Goal: Task Accomplishment & Management: Use online tool/utility

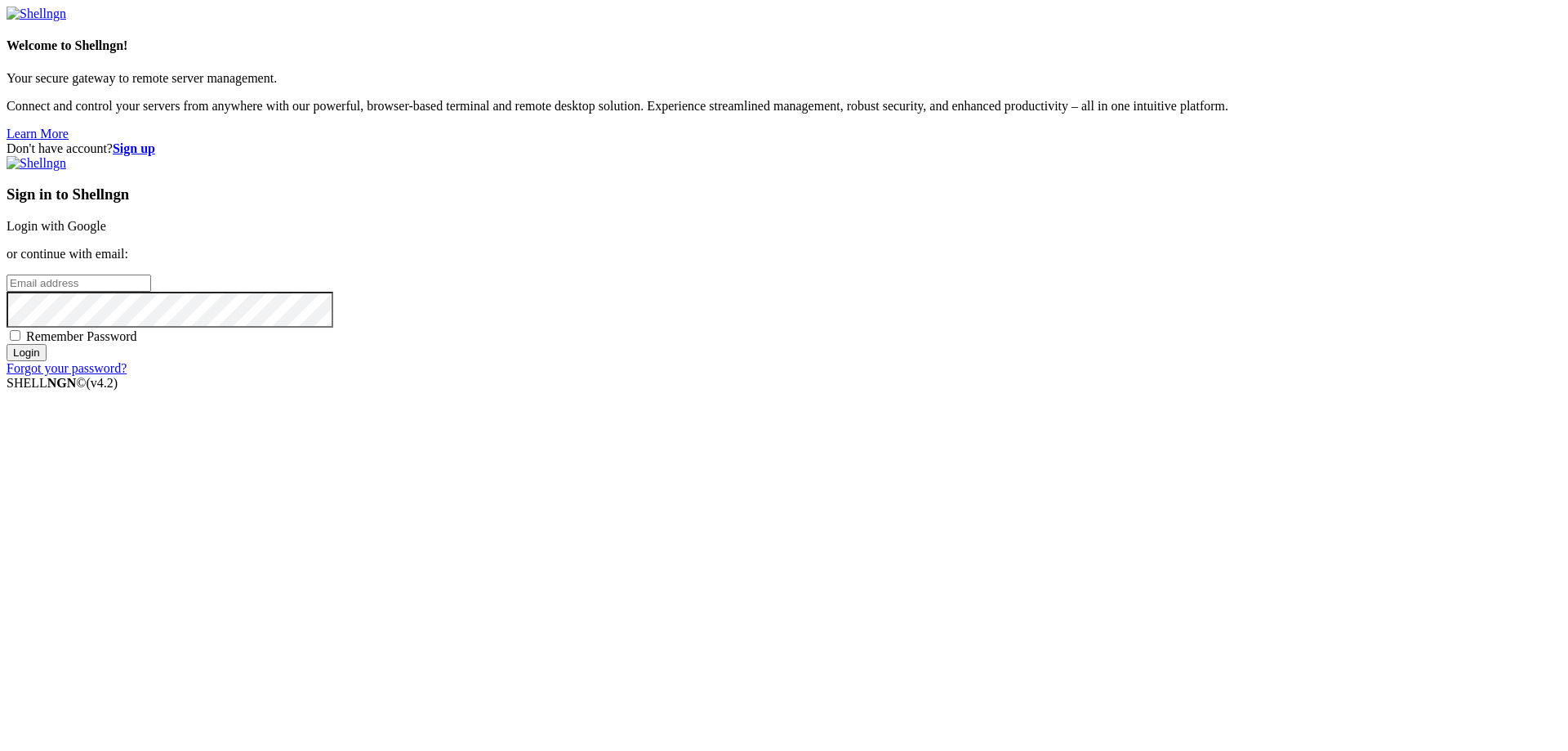
click at [106, 233] on link "Login with Google" at bounding box center [56, 225] width 100 height 14
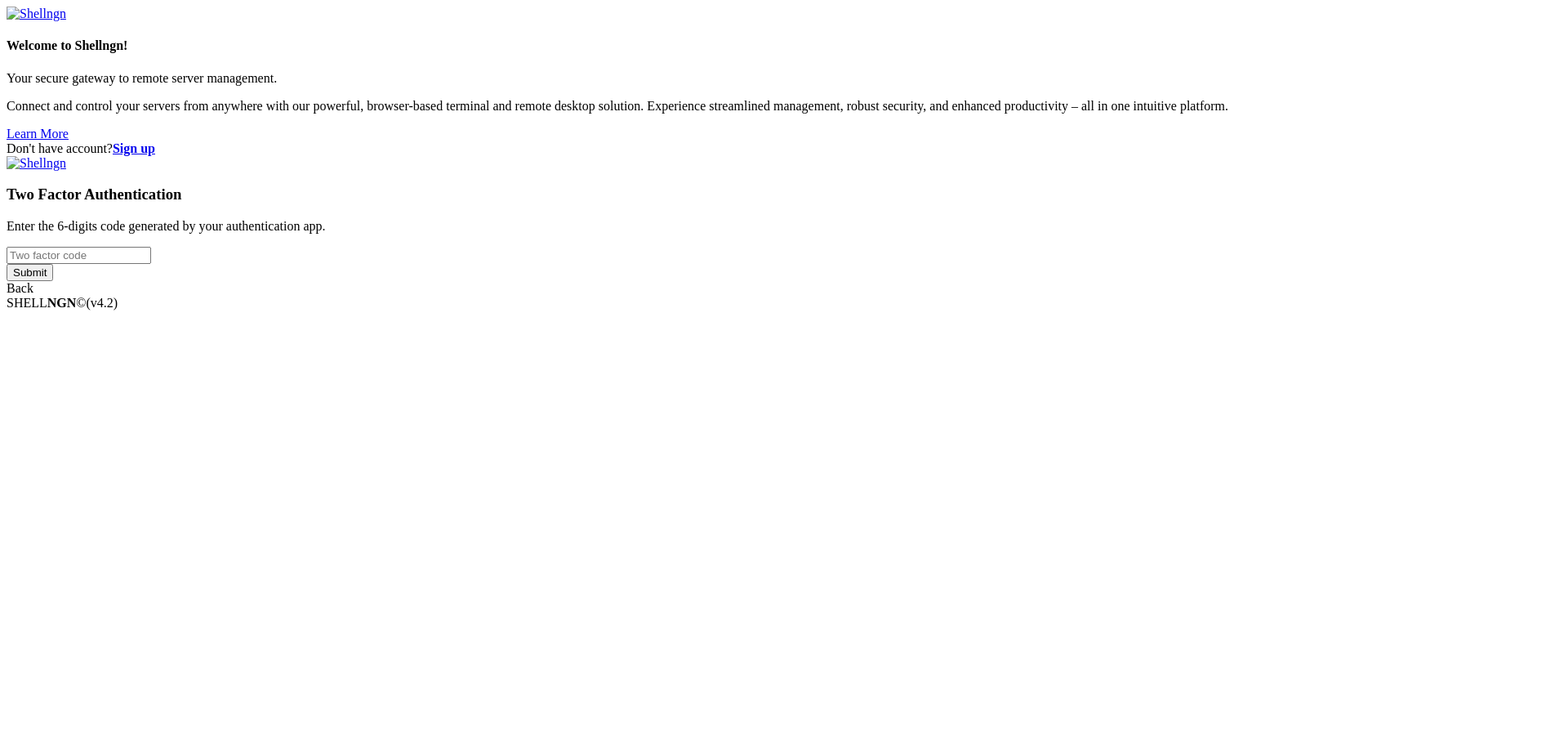
click at [151, 264] on input "number" at bounding box center [79, 255] width 145 height 17
type input "433657"
click at [6, 264] on input "Submit" at bounding box center [29, 272] width 47 height 17
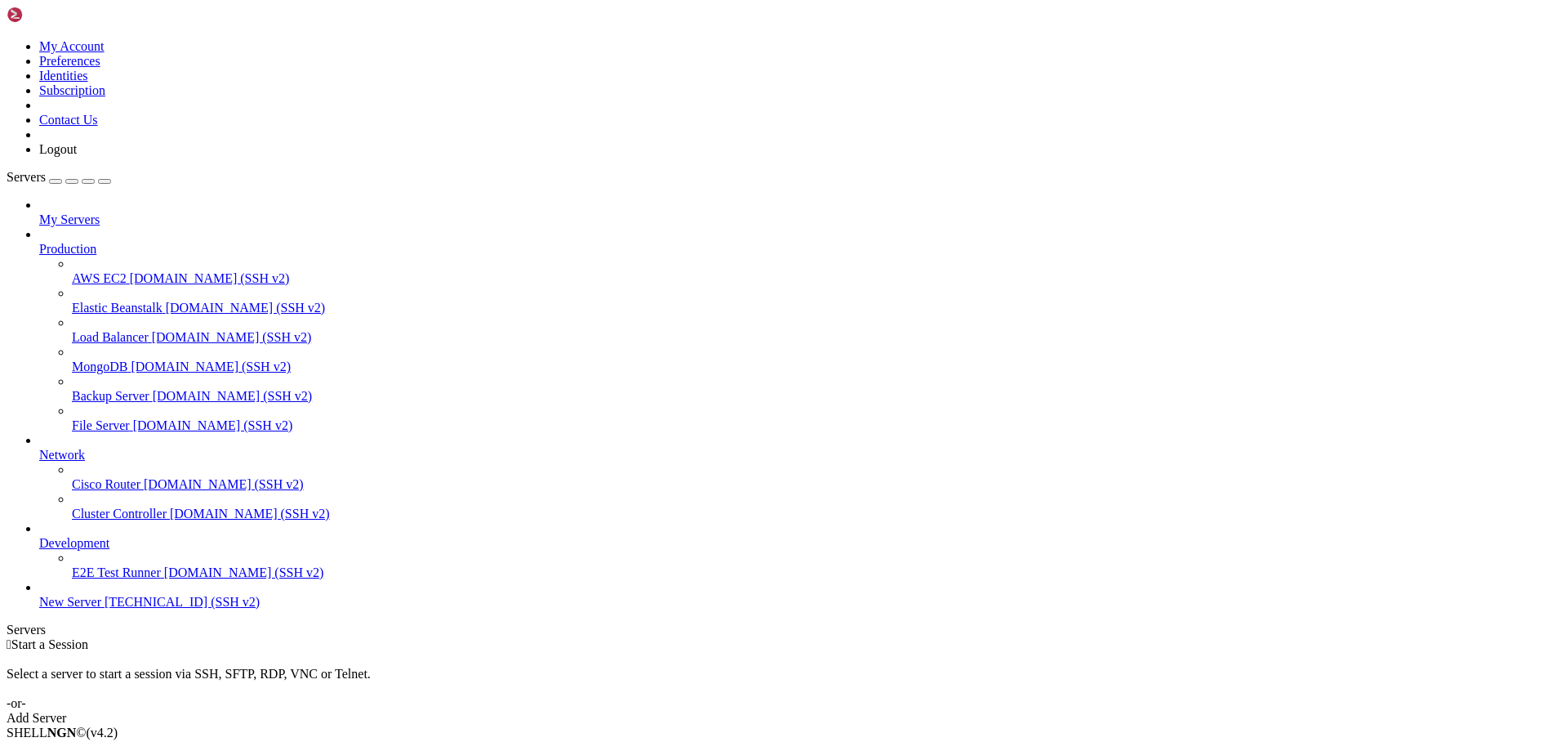
drag, startPoint x: 254, startPoint y: 57, endPoint x: 341, endPoint y: 59, distance: 87.0
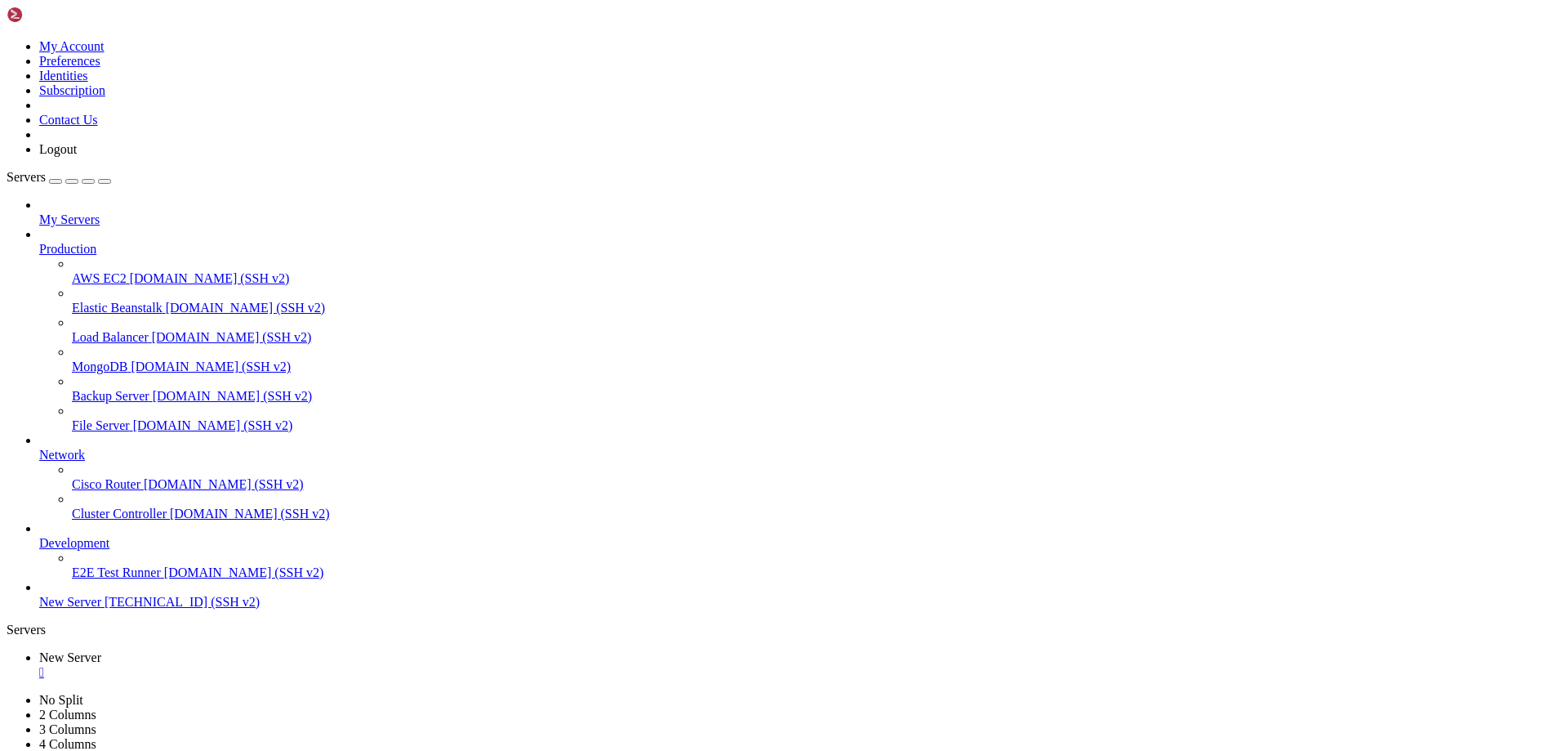
type input "/var/www/drupal_phonecardsite/sites/default/files/phonecard_images/packs"
